Goal: Transaction & Acquisition: Book appointment/travel/reservation

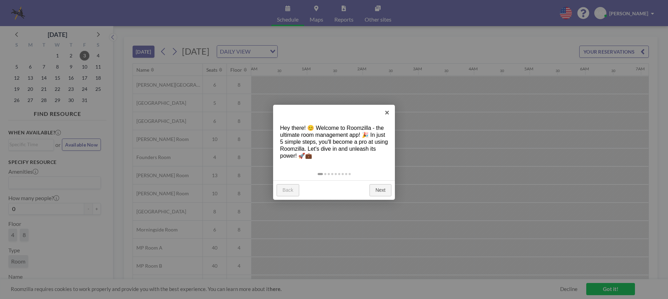
scroll to position [0, 473]
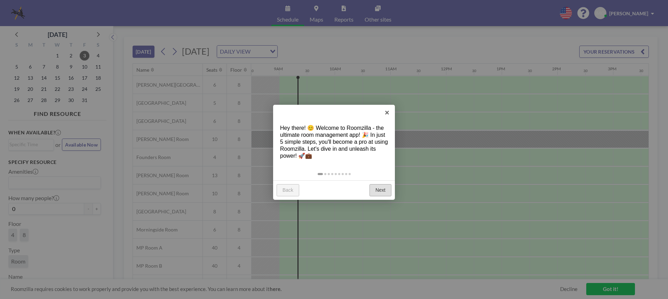
click at [385, 190] on link "Next" at bounding box center [380, 190] width 22 height 13
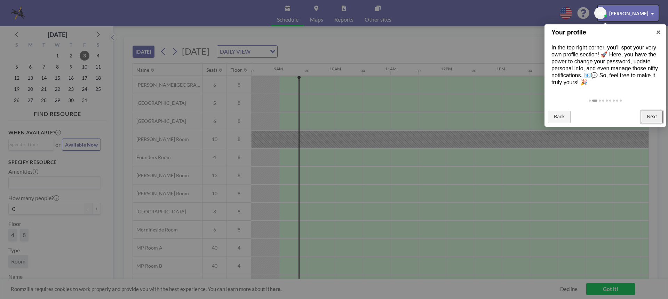
click at [652, 117] on link "Next" at bounding box center [652, 117] width 22 height 13
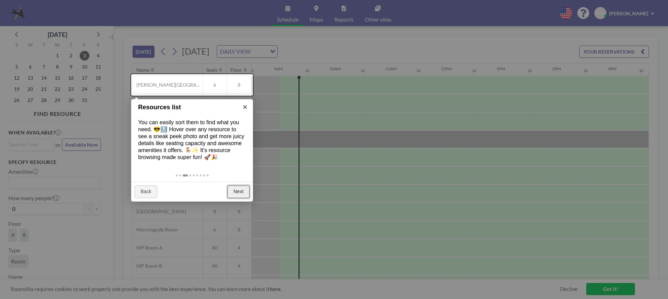
click at [239, 192] on link "Next" at bounding box center [238, 191] width 22 height 13
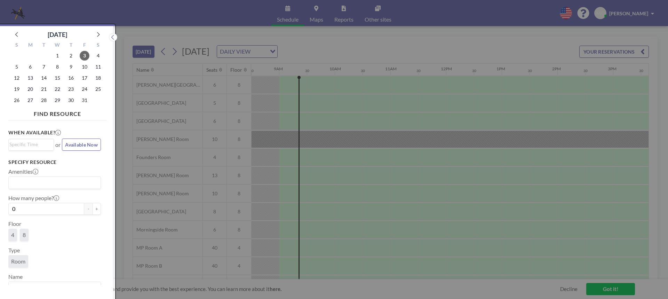
scroll to position [2, 0]
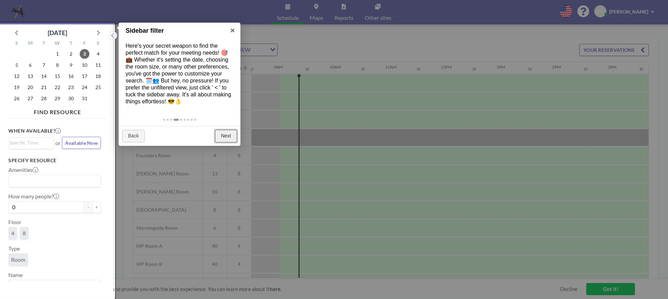
click at [223, 133] on link "Next" at bounding box center [226, 136] width 22 height 13
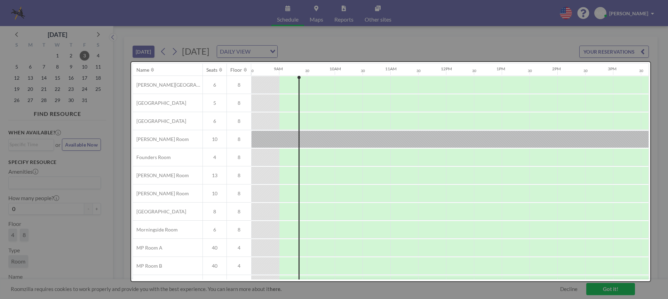
click at [223, 133] on div at bounding box center [390, 171] width 519 height 219
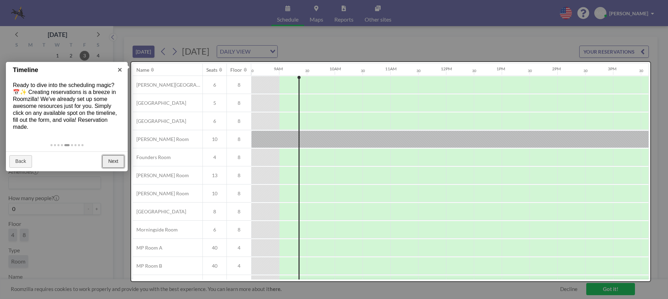
click at [115, 162] on link "Next" at bounding box center [113, 161] width 22 height 13
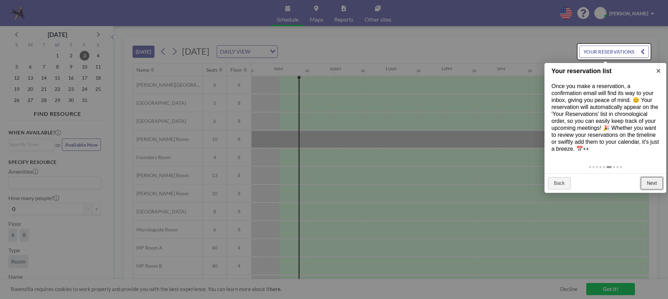
click at [654, 185] on link "Next" at bounding box center [652, 183] width 22 height 13
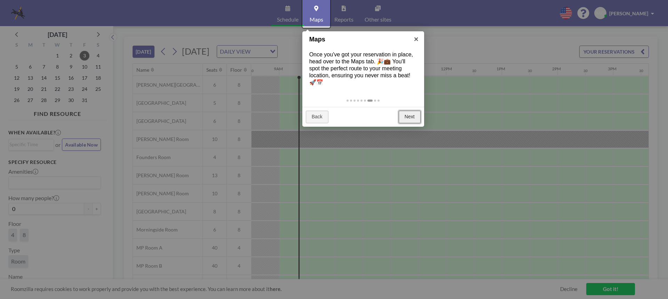
click at [414, 115] on link "Next" at bounding box center [410, 117] width 22 height 13
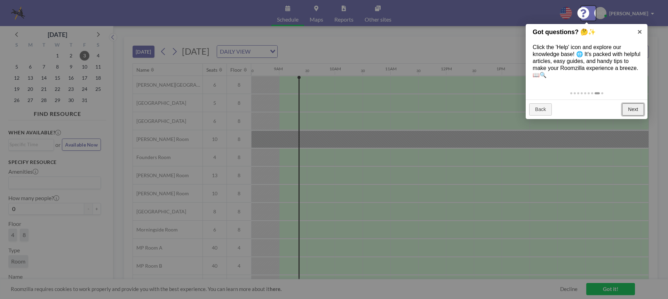
click at [631, 111] on link "Next" at bounding box center [633, 109] width 22 height 13
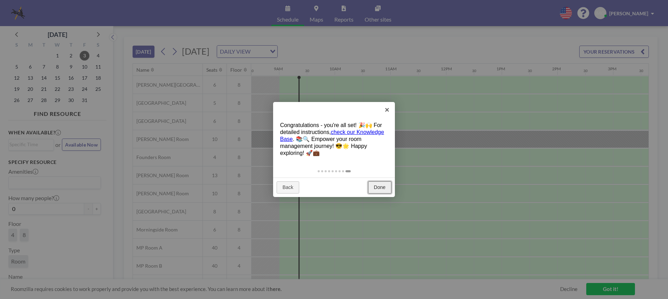
click at [379, 185] on link "Done" at bounding box center [379, 187] width 23 height 13
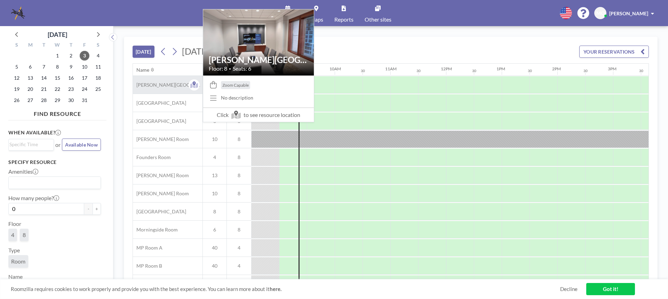
click at [158, 87] on span "[PERSON_NAME][GEOGRAPHIC_DATA]" at bounding box center [168, 85] width 70 height 6
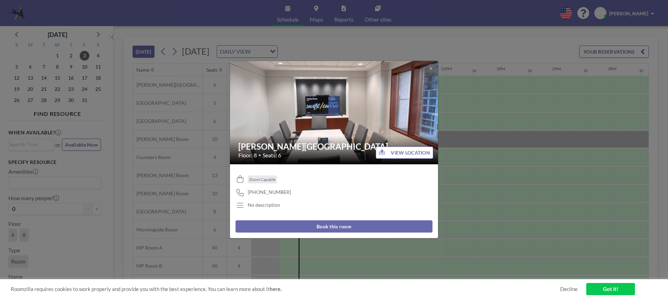
click at [465, 85] on div "[PERSON_NAME] Room Floor: 8 • Seats: 6 VIEW LOCATION Zoom Capable [PHONE_NUMBER…" at bounding box center [334, 149] width 668 height 299
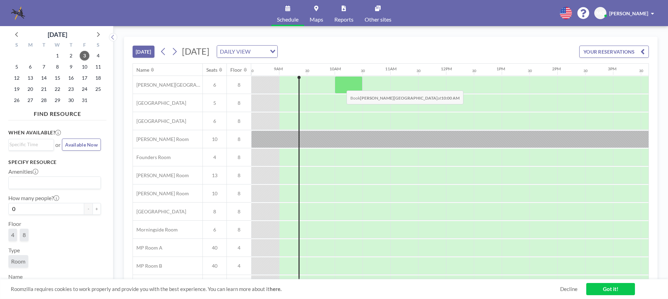
click at [341, 85] on div at bounding box center [349, 84] width 28 height 17
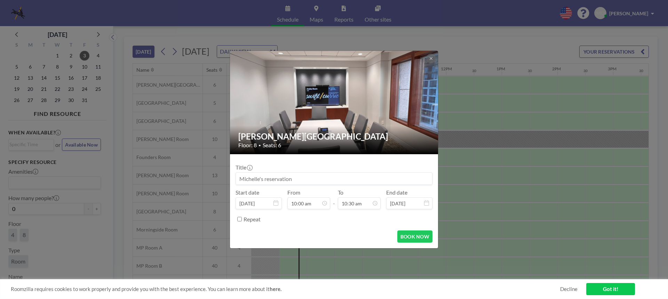
click at [341, 85] on img at bounding box center [334, 102] width 209 height 156
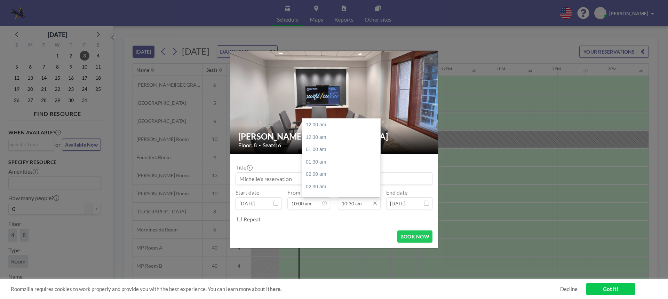
scroll to position [260, 0]
click at [324, 138] on div "11:00 am" at bounding box center [342, 137] width 81 height 13
type input "11:00 am"
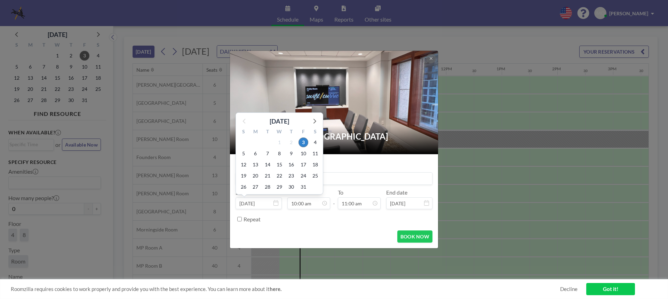
scroll to position [13, 0]
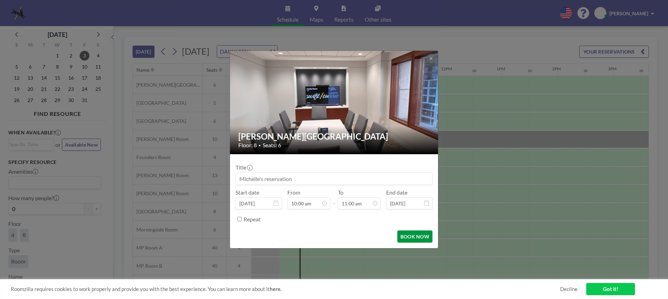
click at [421, 235] on button "BOOK NOW" at bounding box center [414, 236] width 35 height 12
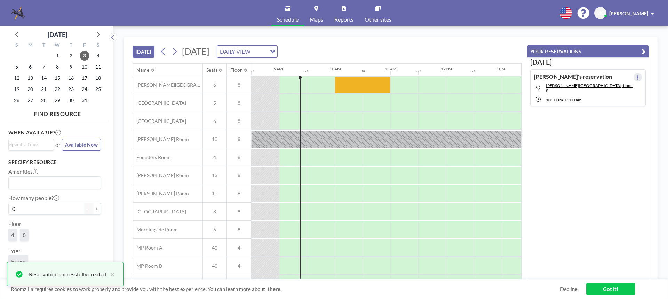
click at [636, 75] on icon at bounding box center [637, 77] width 3 height 5
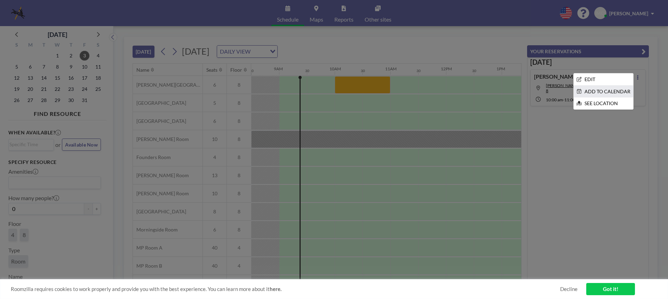
click at [624, 92] on li "ADD TO CALENDAR" at bounding box center [602, 92] width 59 height 12
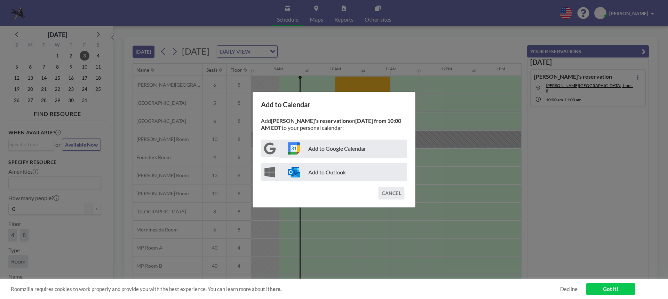
click at [295, 172] on img at bounding box center [294, 172] width 12 height 12
